Goal: Task Accomplishment & Management: Use online tool/utility

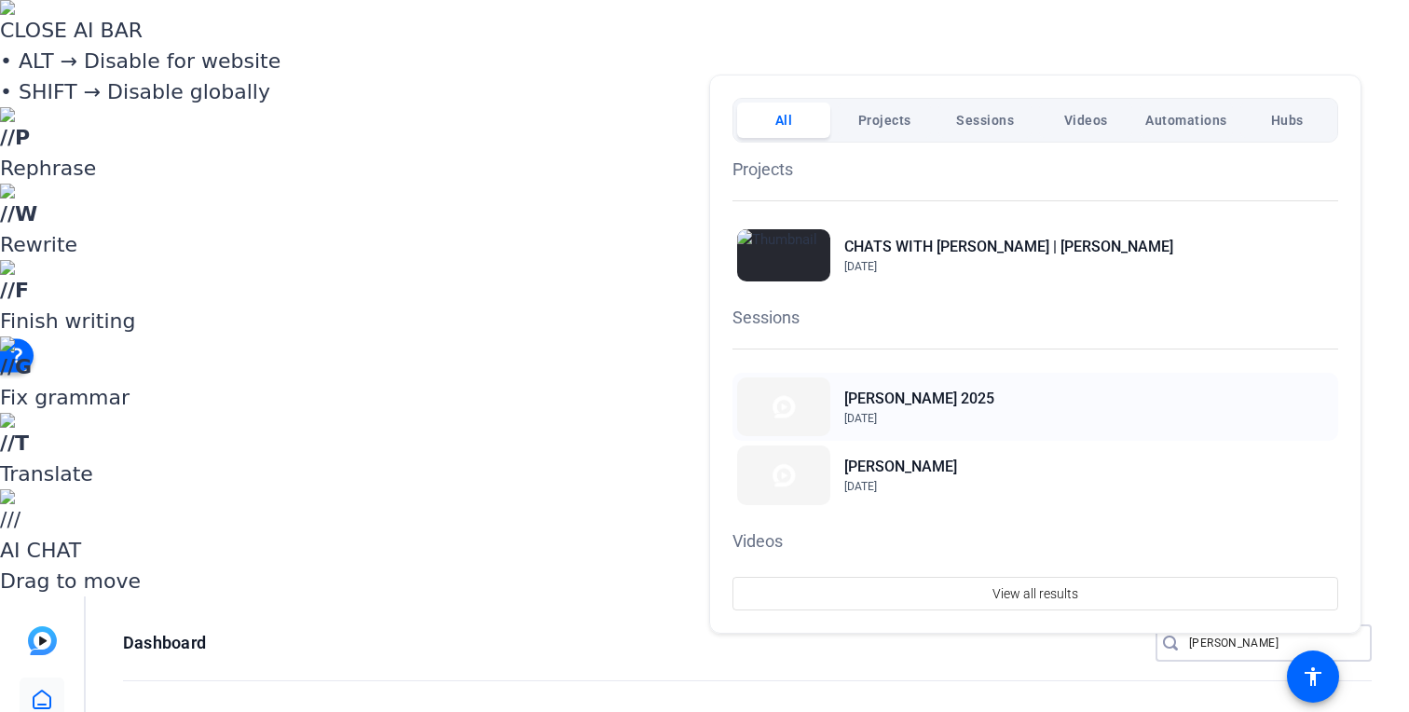
type input "[PERSON_NAME]"
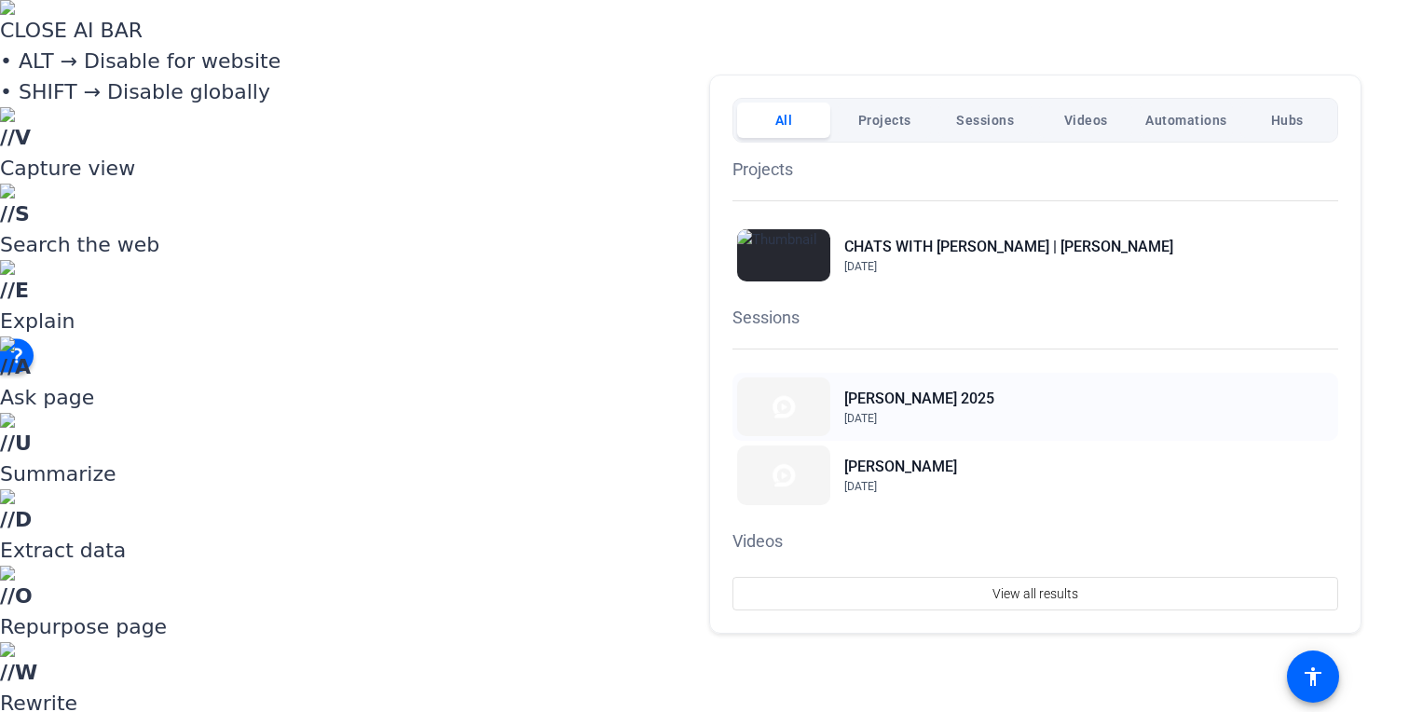
click at [922, 394] on h2 "[PERSON_NAME] 2025" at bounding box center [919, 399] width 150 height 22
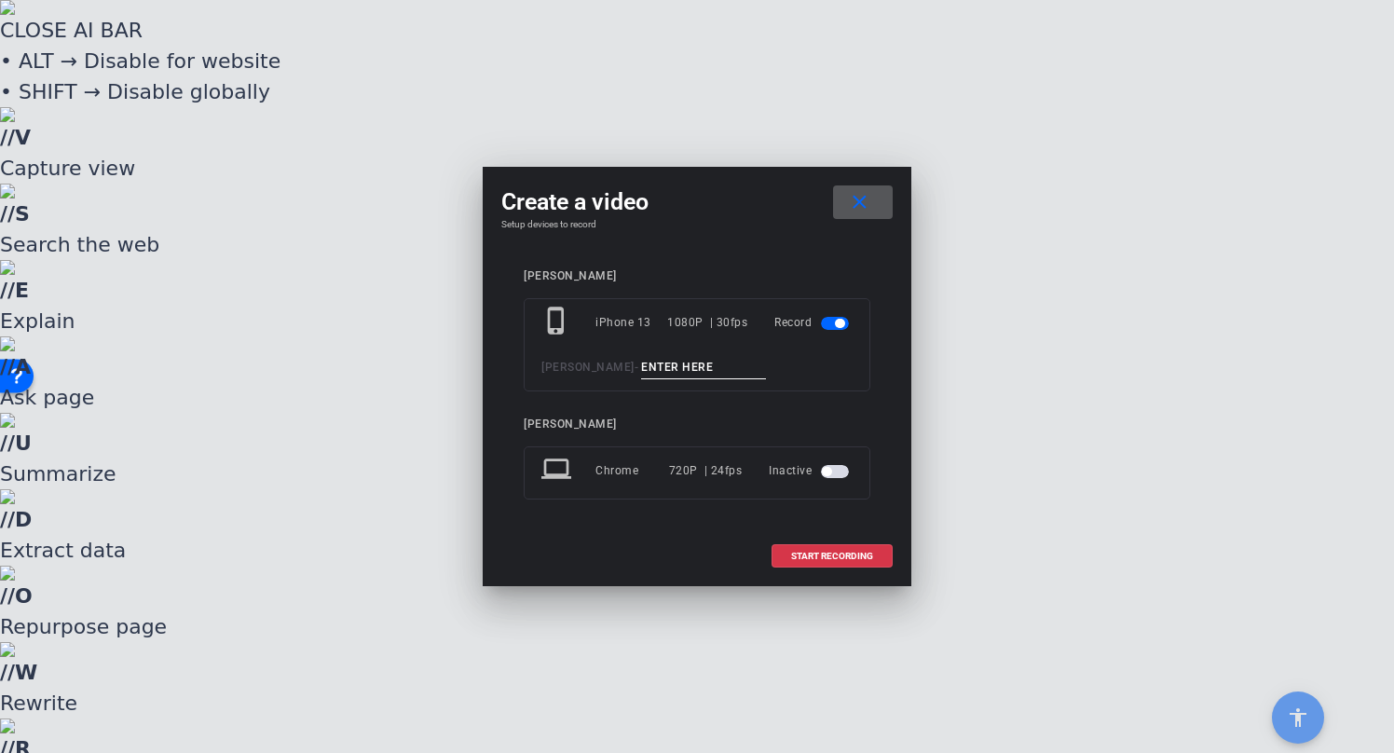
click at [670, 362] on input at bounding box center [703, 367] width 125 height 23
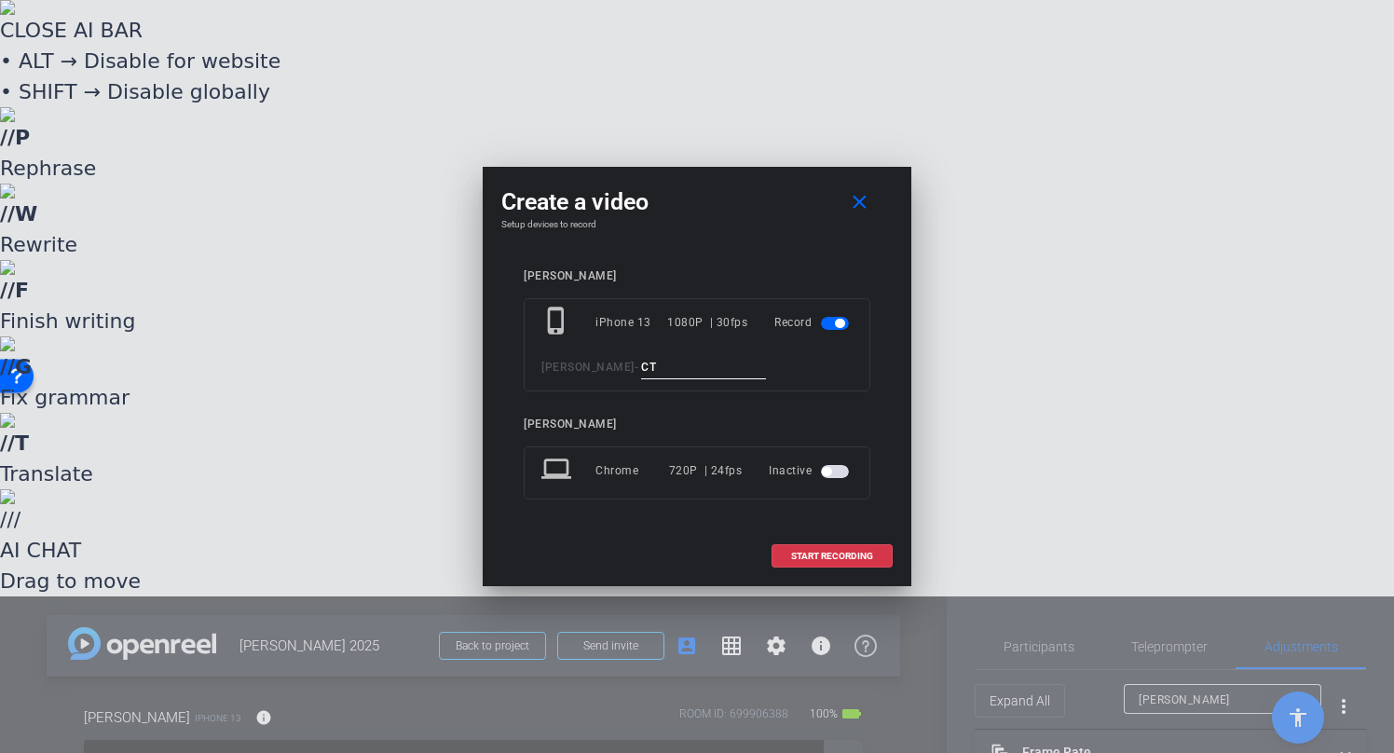
type input "C"
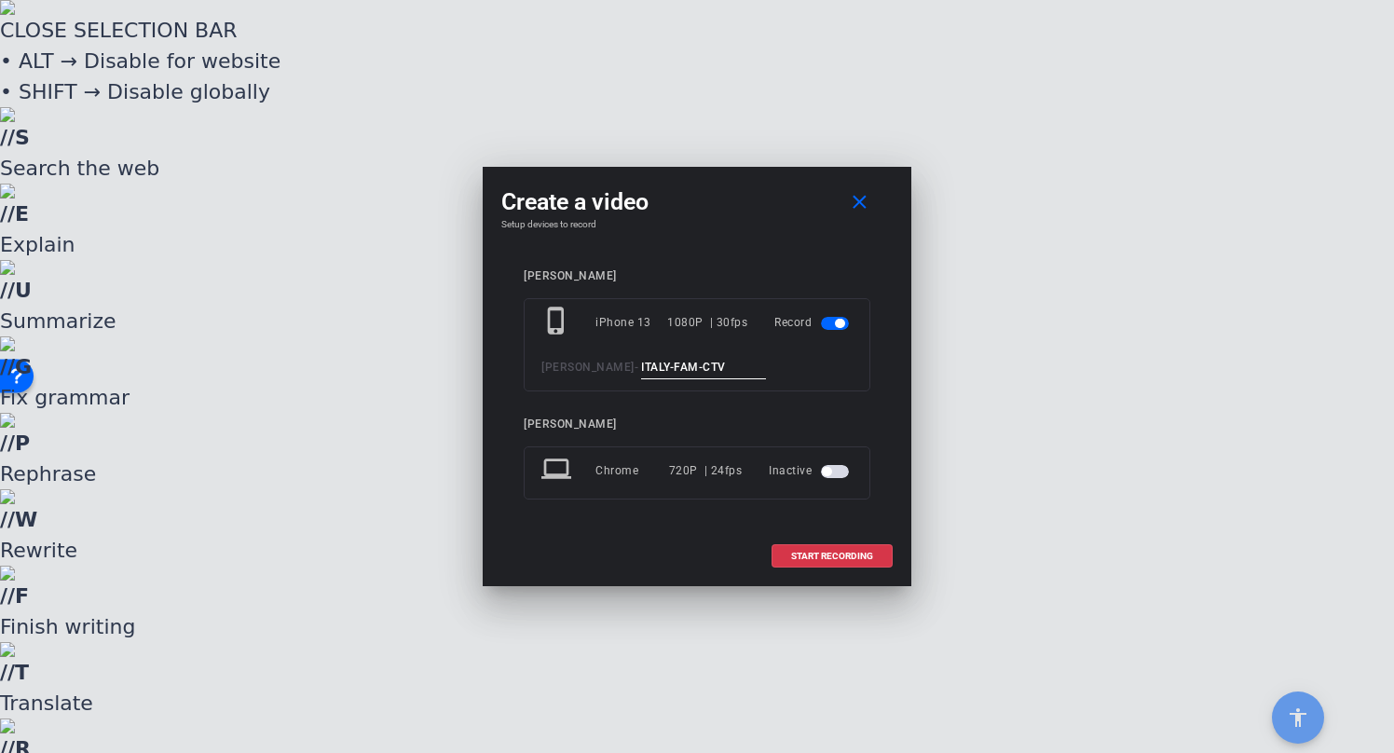
type input "ITALY-FAM-CTV"
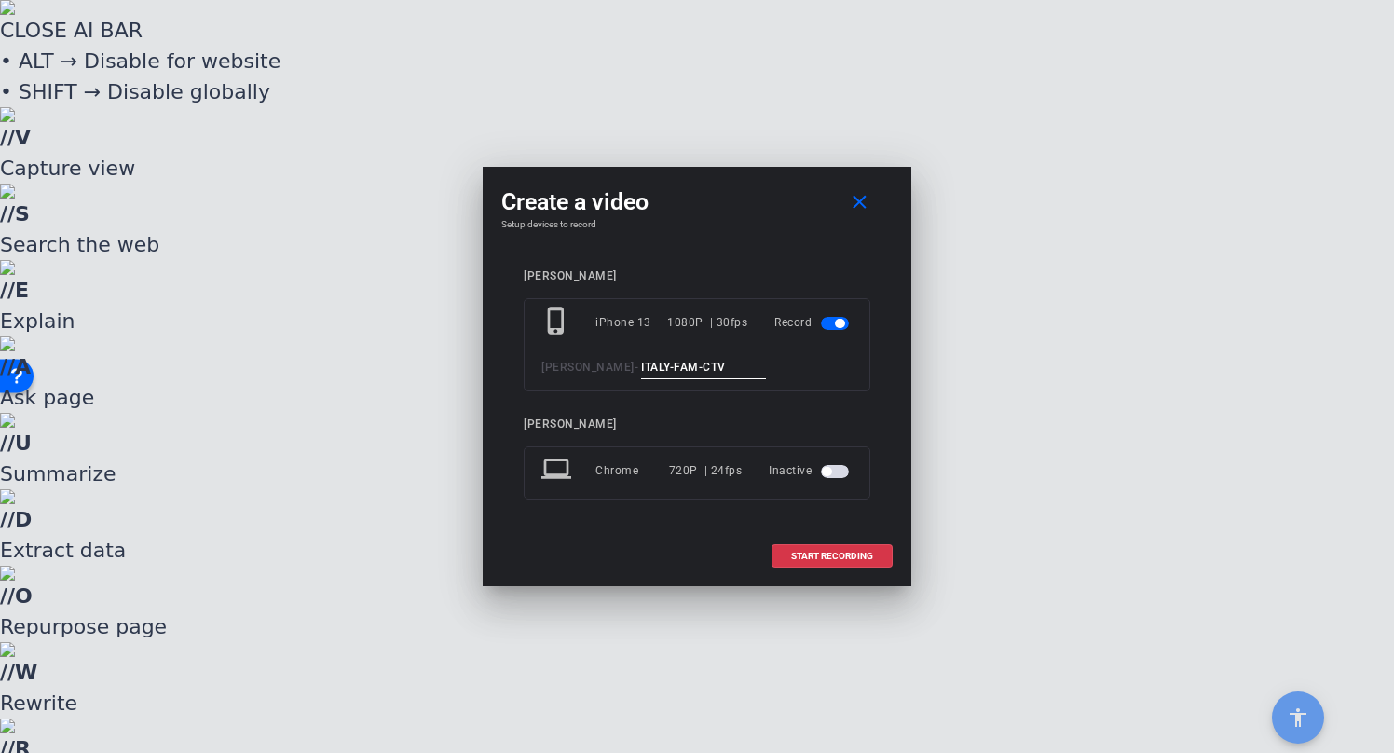
click at [827, 470] on span "button" at bounding box center [826, 471] width 9 height 9
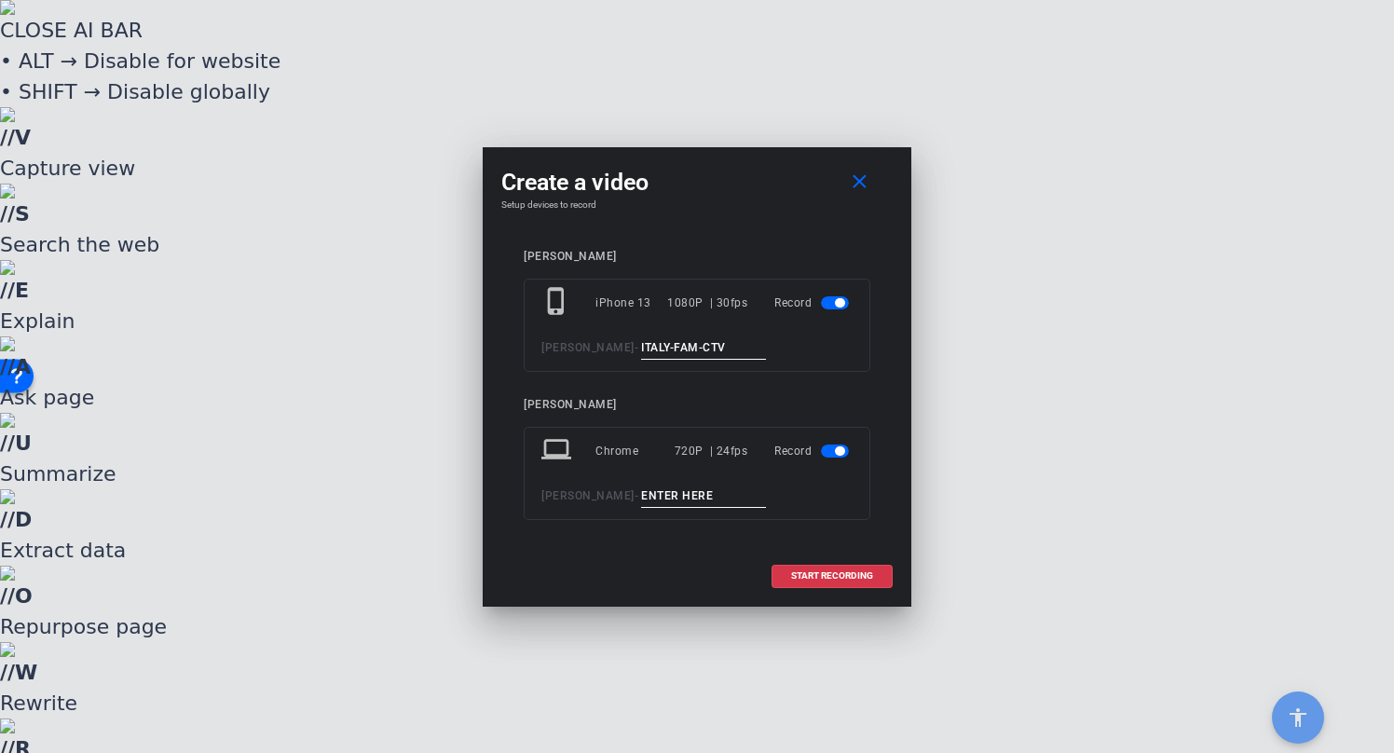
click at [662, 499] on input at bounding box center [703, 496] width 125 height 23
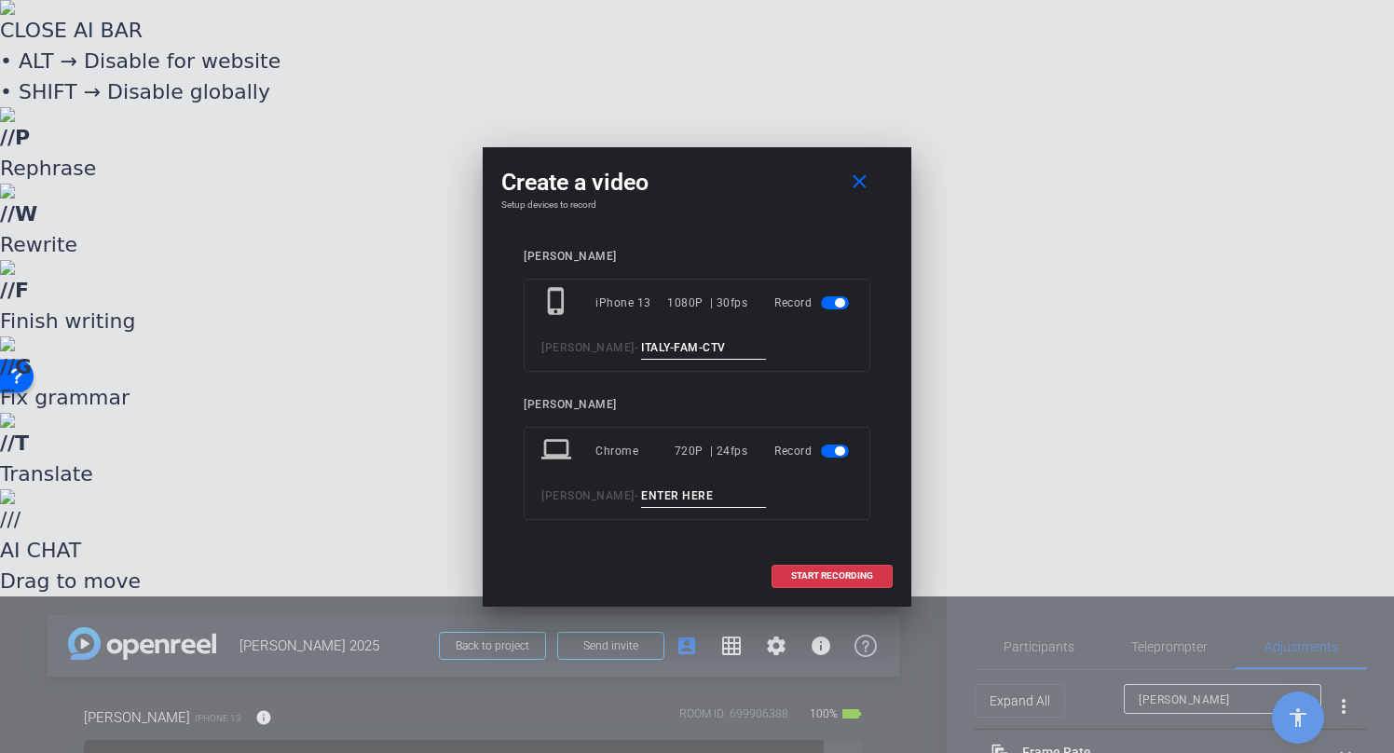
paste input "ITALY-FAM-CTV"
type input "ITALY-FAM-DAV"
click at [822, 575] on span "START RECORDING" at bounding box center [832, 575] width 82 height 9
